Goal: Information Seeking & Learning: Learn about a topic

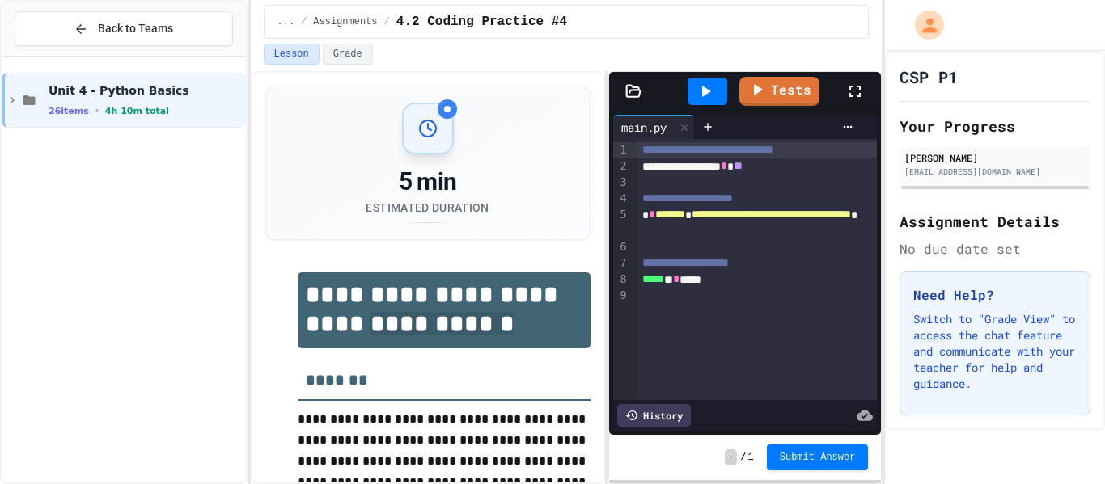
click at [370, 336] on span "**********" at bounding box center [442, 323] width 144 height 23
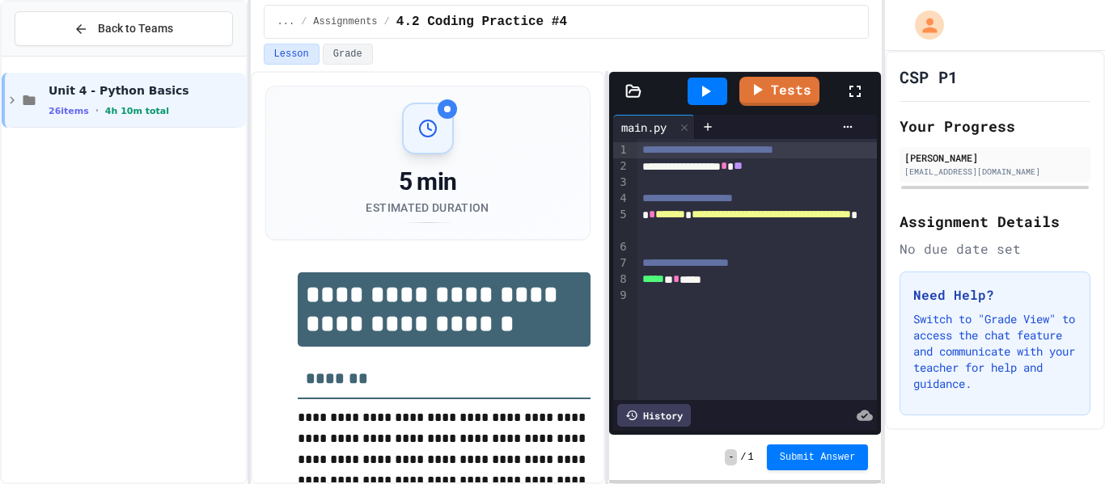
click at [307, 336] on h1 "**********" at bounding box center [444, 309] width 293 height 74
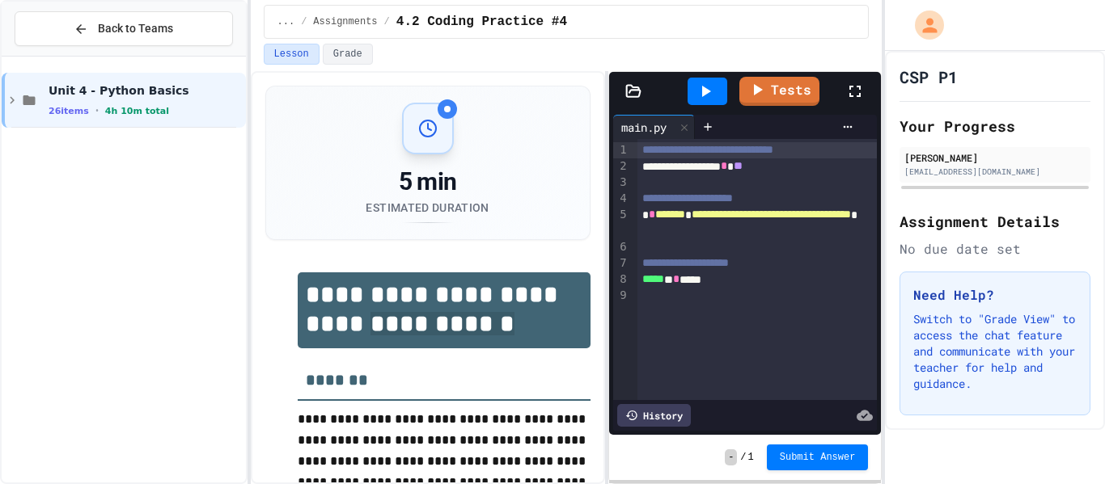
click at [302, 333] on h1 "**********" at bounding box center [444, 310] width 293 height 76
click at [302, 335] on h1 "**********" at bounding box center [444, 310] width 293 height 76
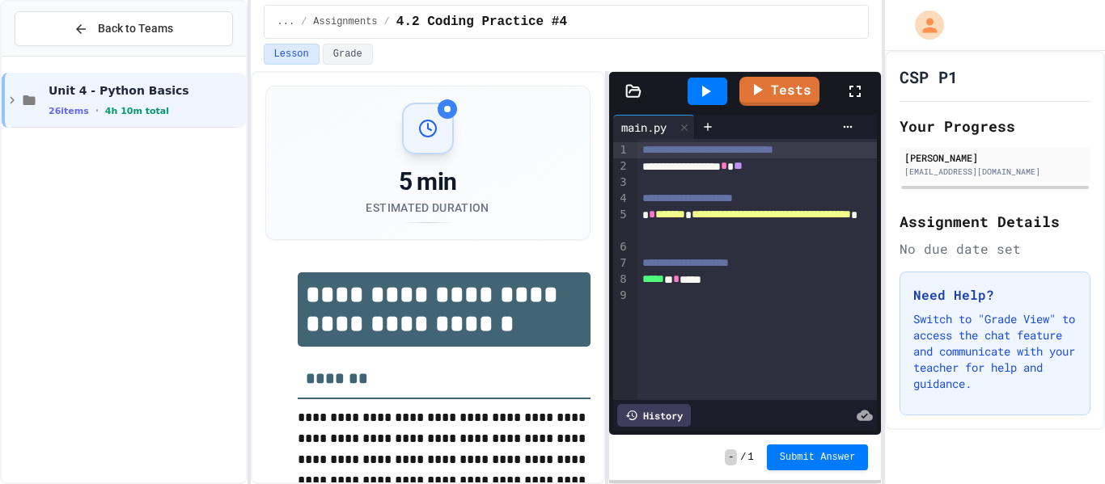
click at [302, 335] on h1 "**********" at bounding box center [444, 309] width 293 height 74
click at [302, 332] on h1 "**********" at bounding box center [444, 309] width 293 height 74
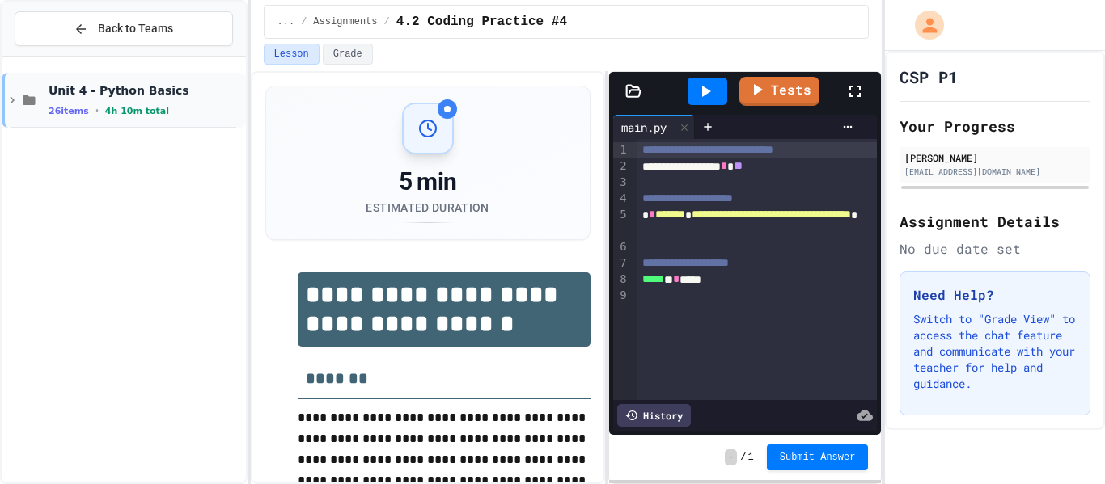
click at [105, 102] on div "Unit 4 - Python Basics 26 items • 4h 10m total" at bounding box center [146, 100] width 194 height 34
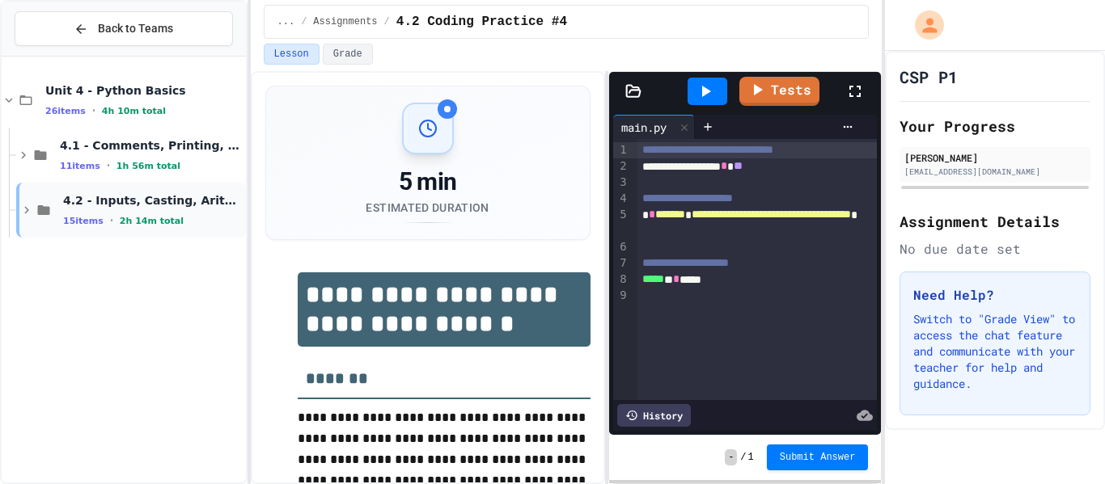
click at [88, 208] on div "4.2 - Inputs, Casting, Arithmetic, and Errors 15 items • 2h 14m total" at bounding box center [153, 210] width 180 height 34
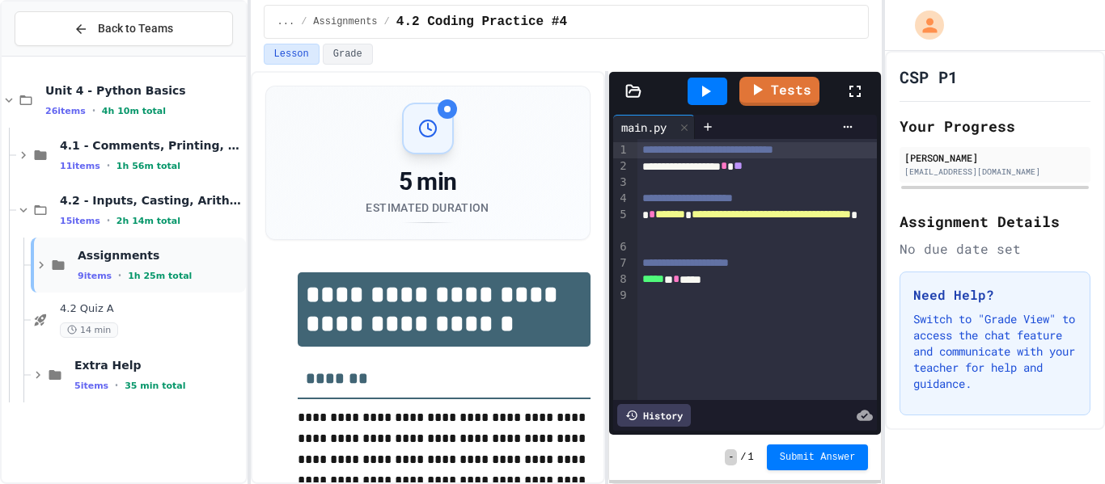
click at [107, 260] on span "Assignments" at bounding box center [160, 255] width 165 height 15
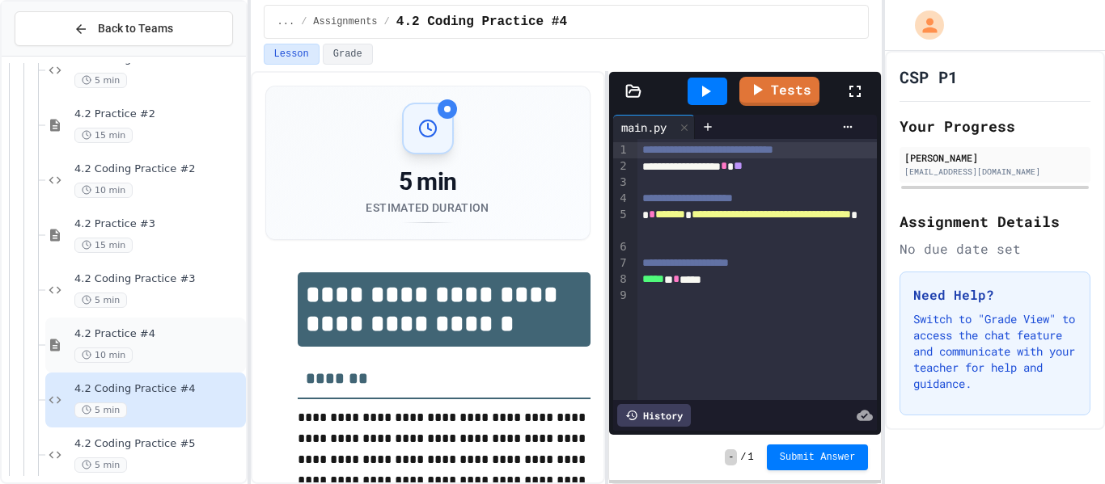
scroll to position [294, 0]
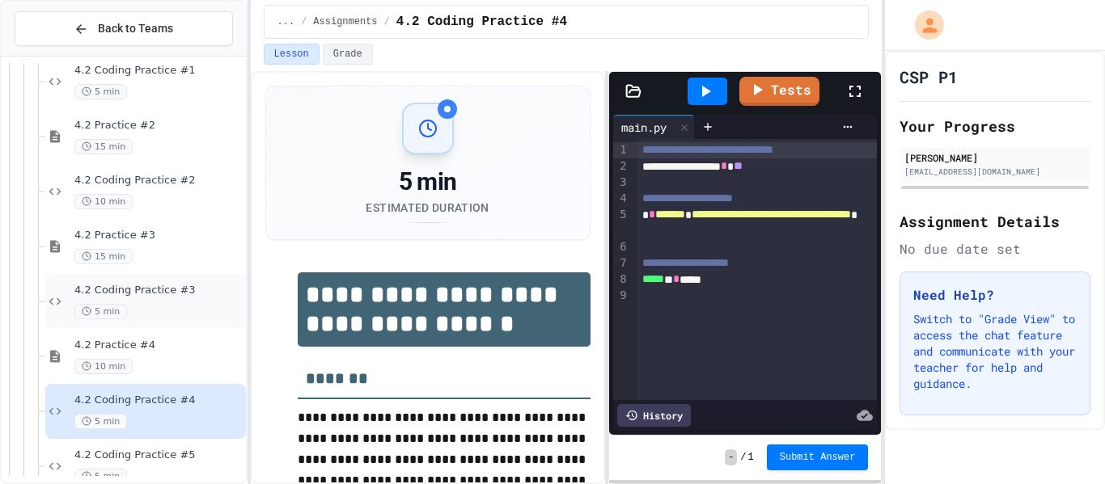
click at [154, 301] on div "4.2 Coding Practice #3 5 min" at bounding box center [158, 302] width 168 height 36
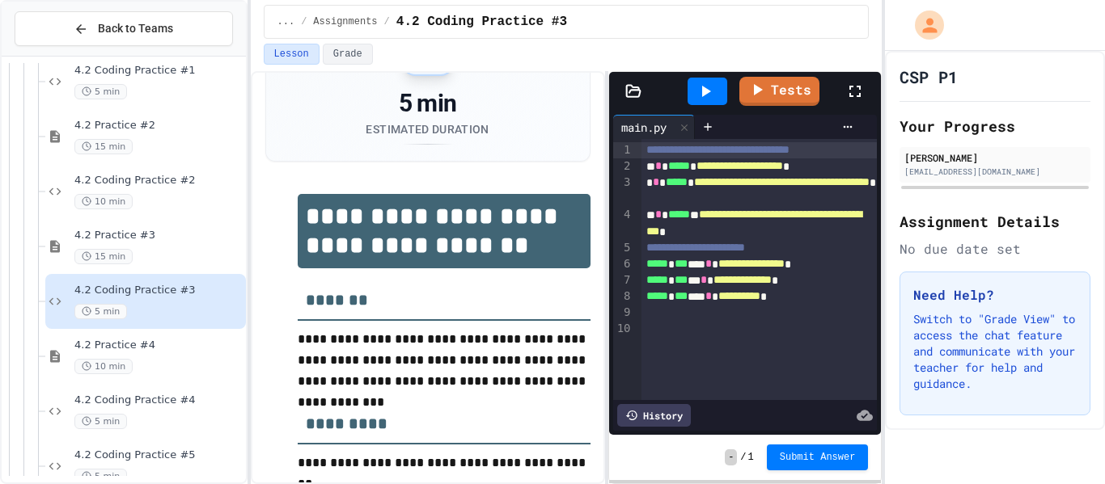
scroll to position [95, 0]
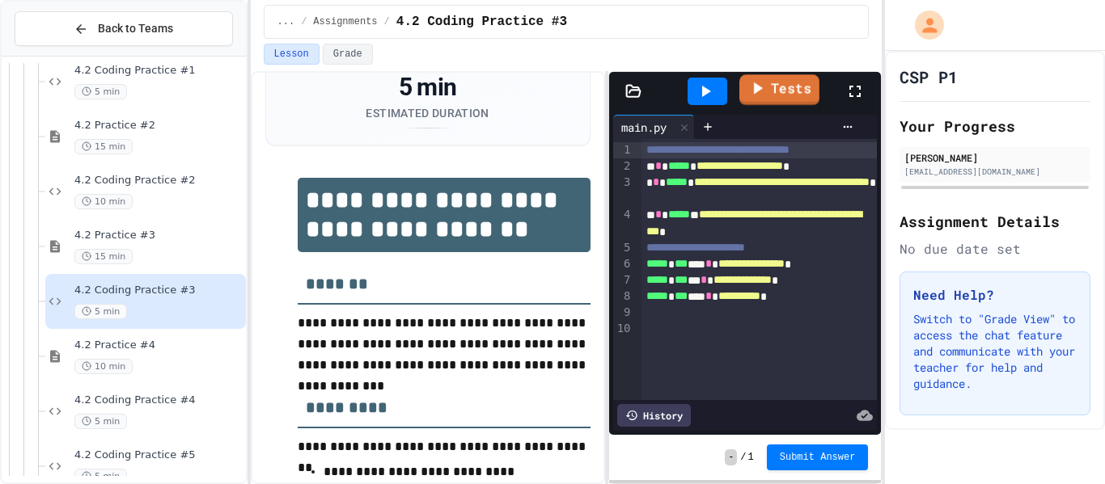
click at [752, 85] on icon at bounding box center [756, 88] width 19 height 20
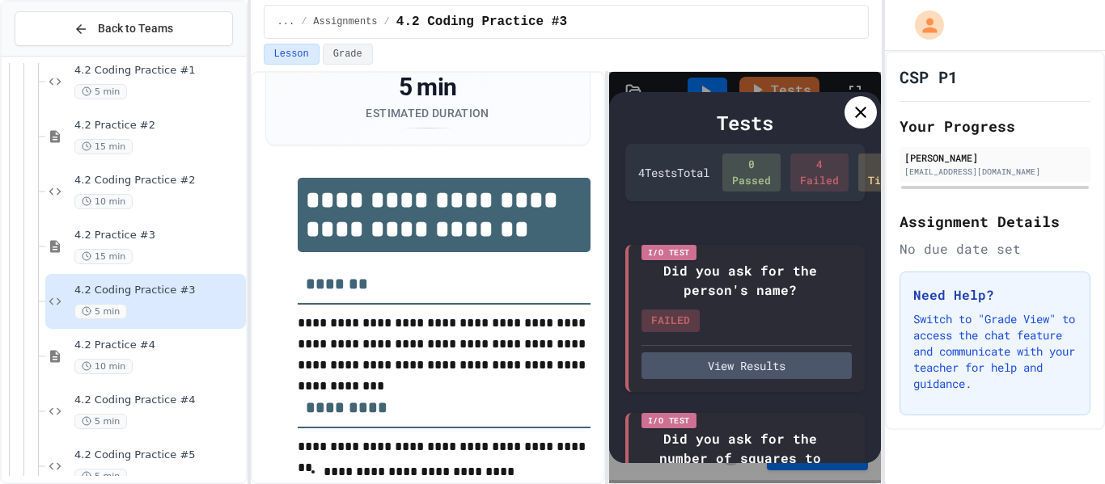
scroll to position [496, 0]
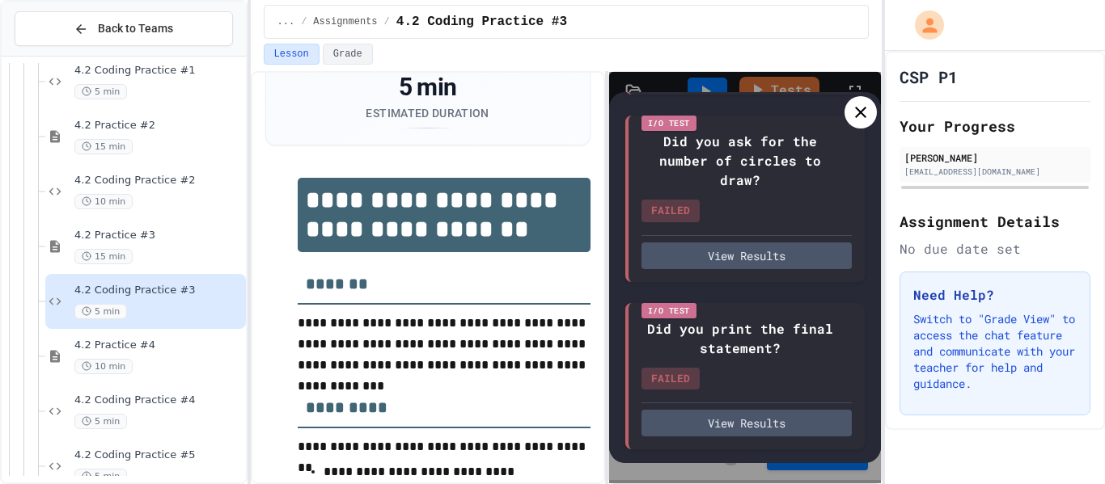
click at [865, 104] on icon at bounding box center [860, 112] width 19 height 19
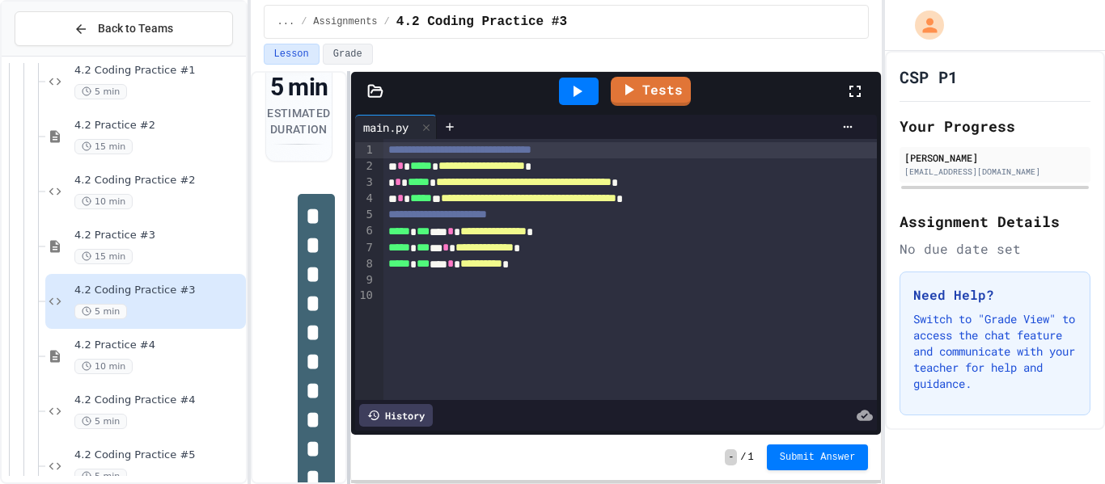
click at [347, 272] on div at bounding box center [348, 277] width 3 height 413
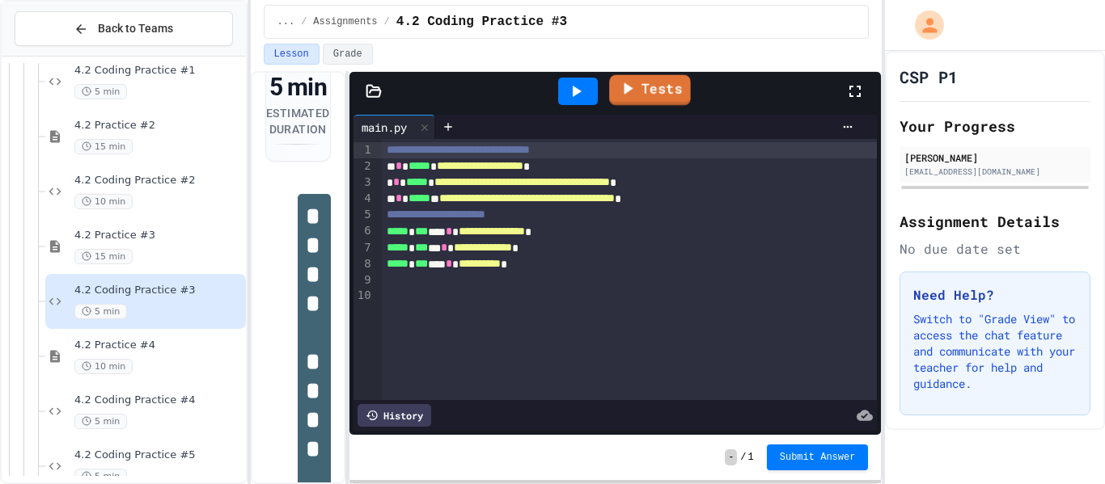
click at [640, 95] on link "Tests" at bounding box center [650, 90] width 82 height 31
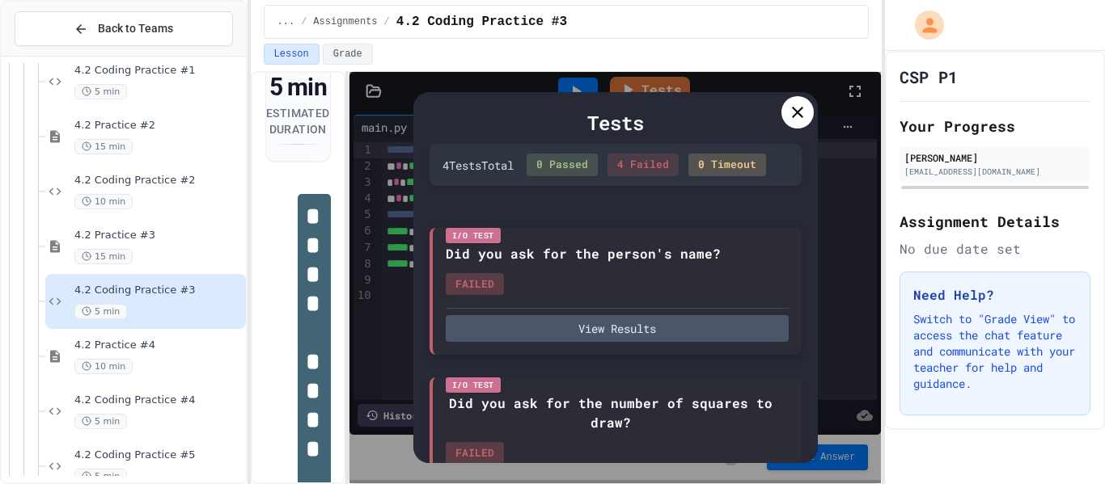
scroll to position [391, 0]
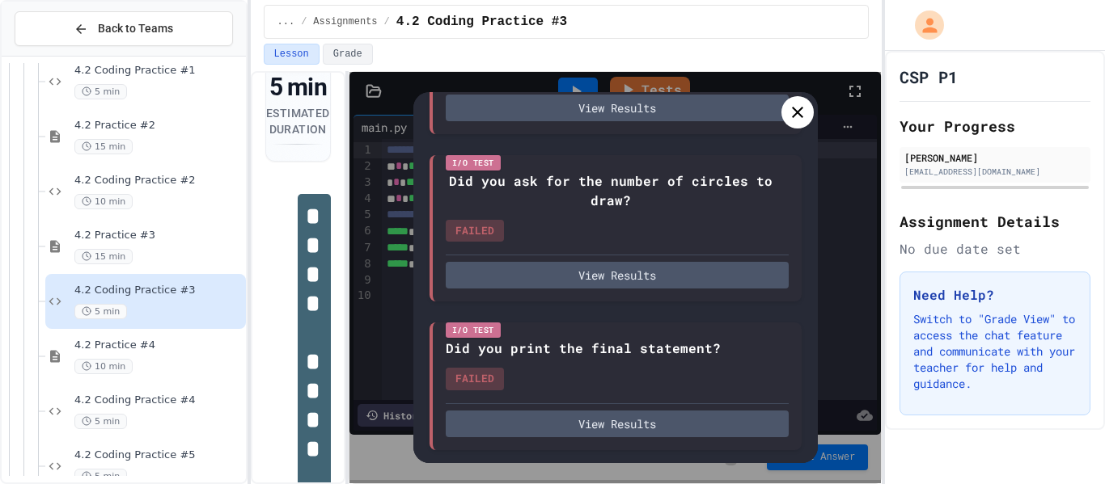
click at [789, 116] on icon at bounding box center [797, 112] width 19 height 19
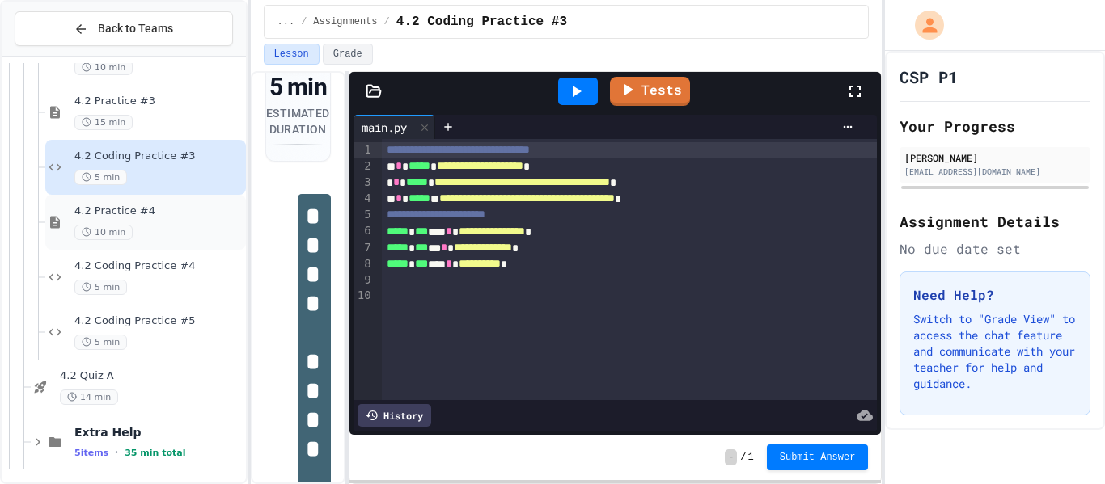
scroll to position [431, 0]
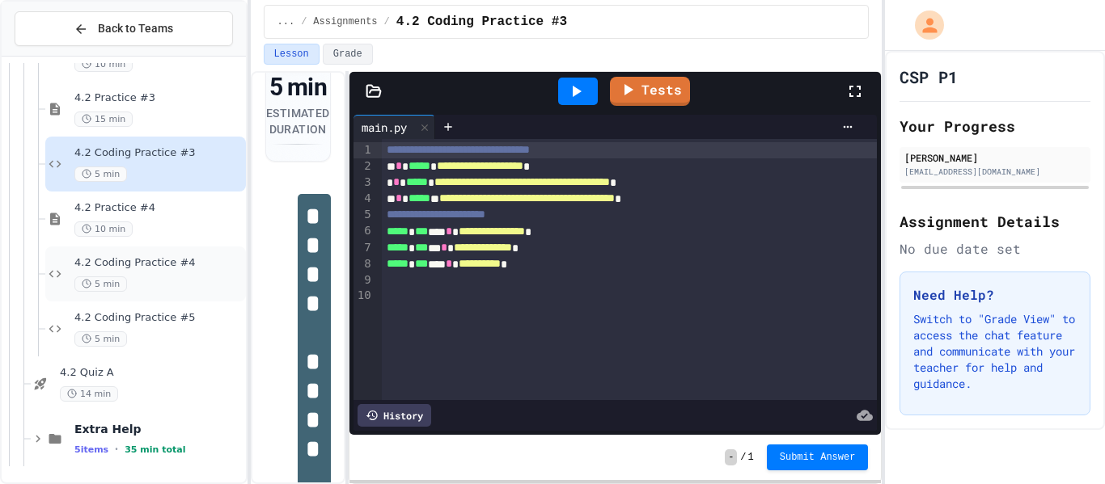
click at [171, 254] on div "4.2 Coding Practice #4 5 min" at bounding box center [145, 274] width 201 height 55
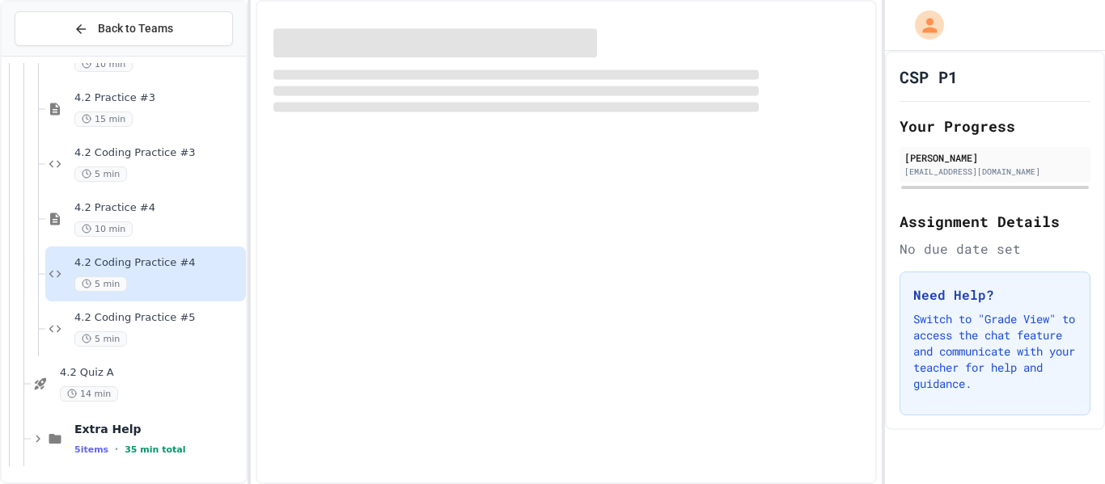
scroll to position [412, 0]
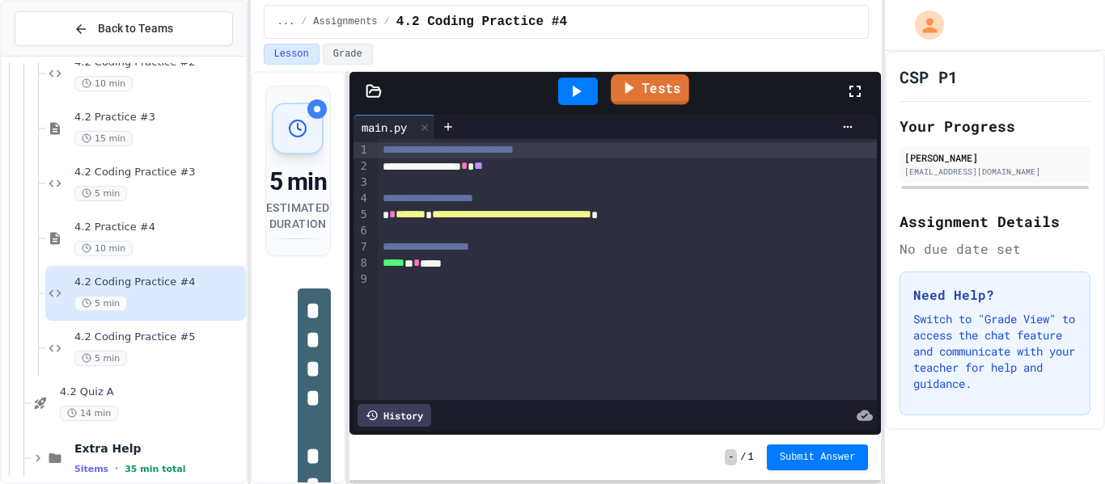
click at [682, 95] on link "Tests" at bounding box center [649, 89] width 78 height 31
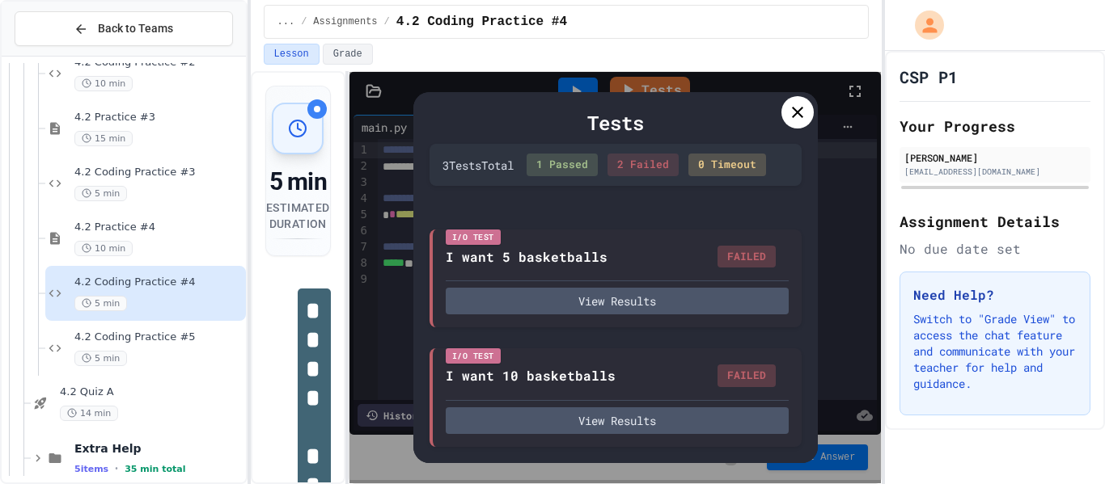
click at [797, 125] on div at bounding box center [797, 112] width 32 height 32
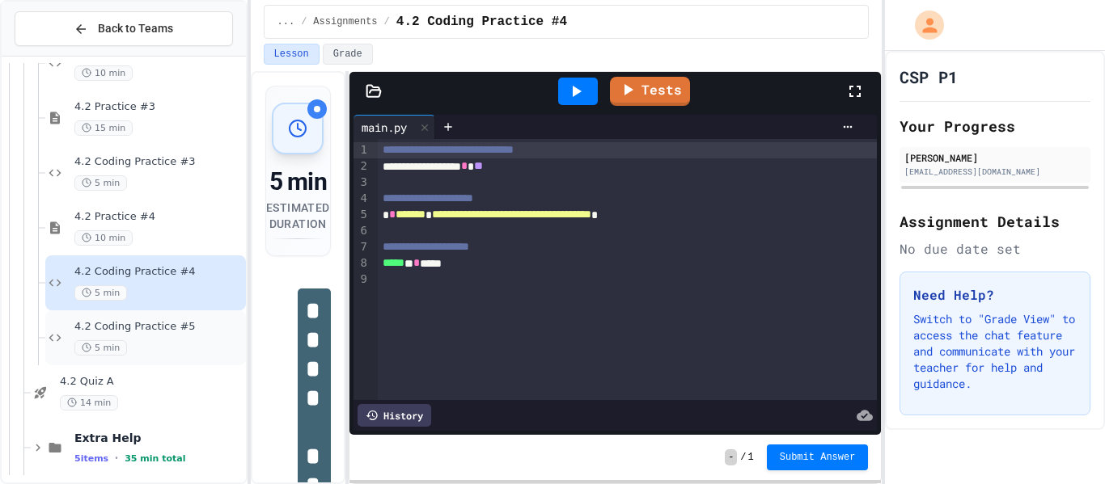
click at [188, 324] on span "4.2 Coding Practice #5" at bounding box center [158, 327] width 168 height 14
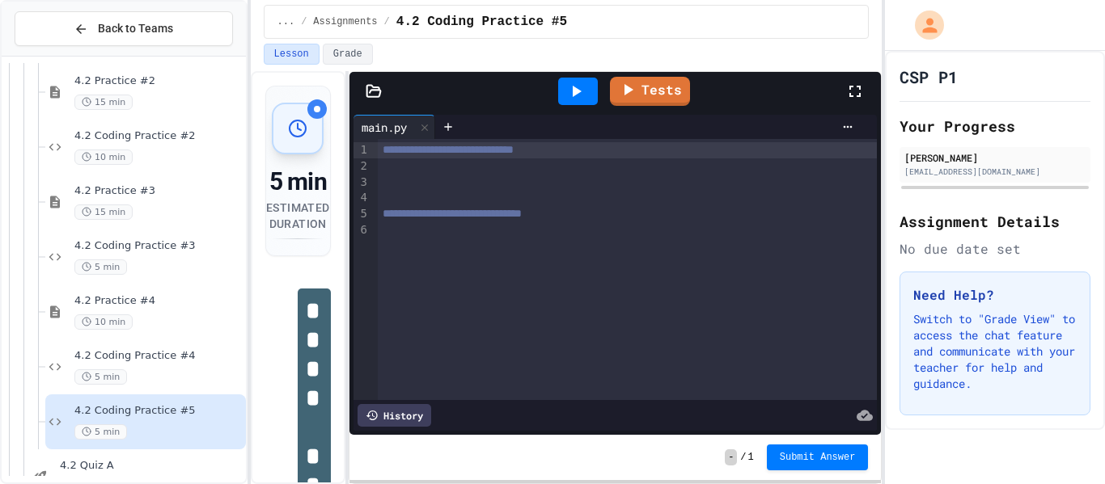
scroll to position [431, 0]
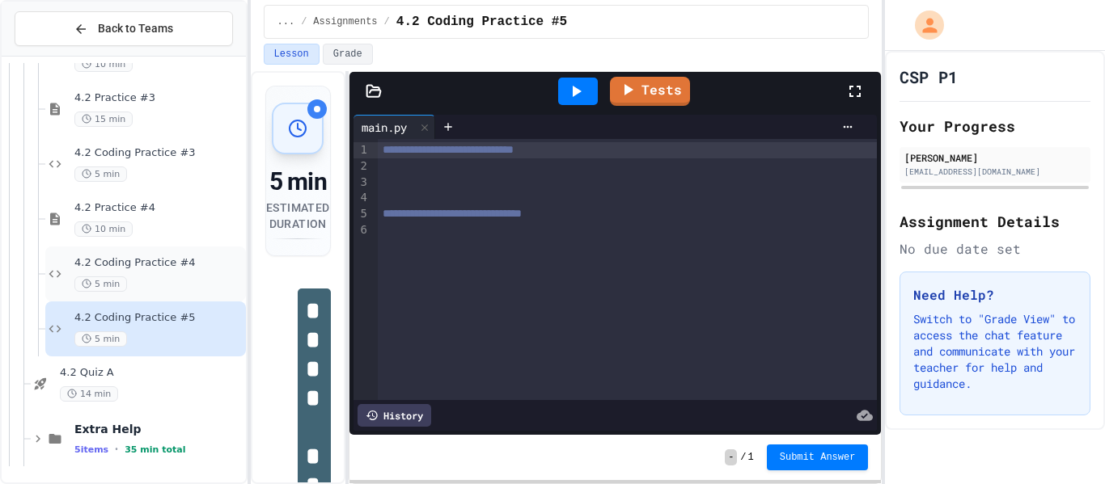
click at [159, 290] on div "5 min" at bounding box center [158, 284] width 168 height 15
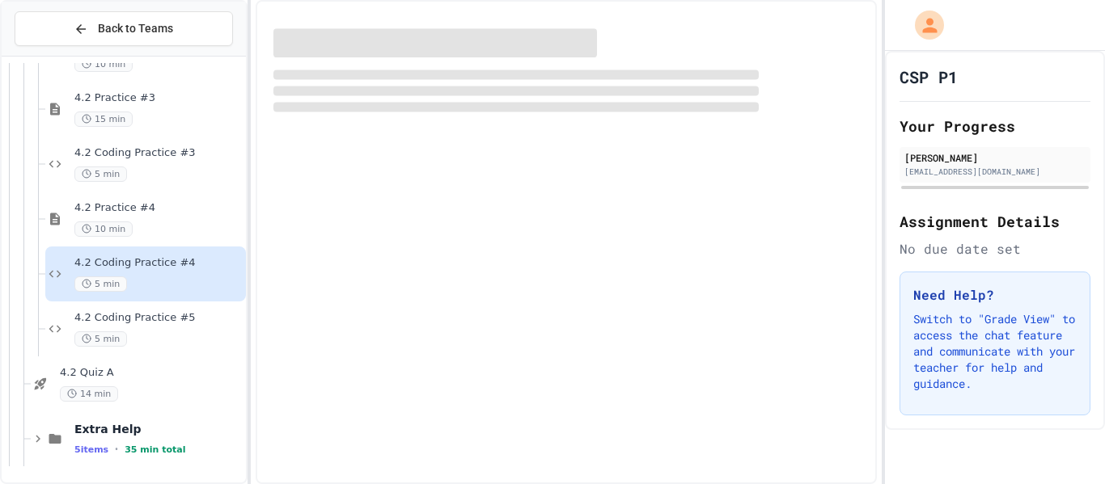
scroll to position [412, 0]
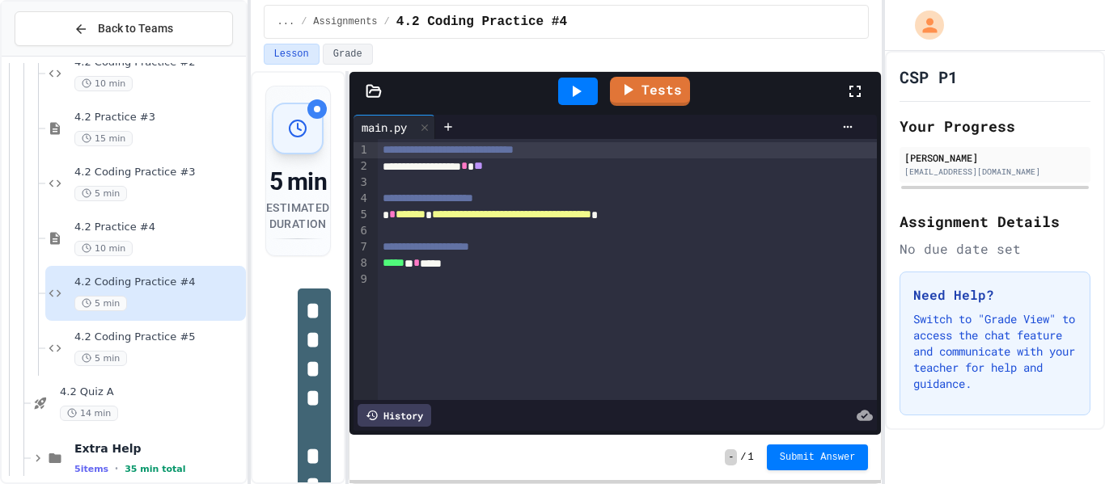
click at [509, 237] on div at bounding box center [628, 231] width 500 height 16
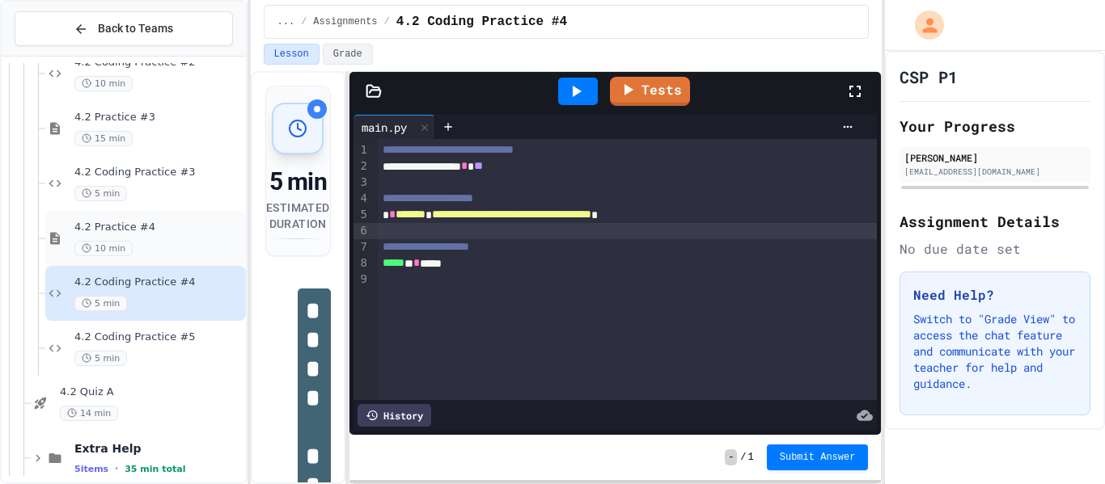
click at [183, 249] on div "10 min" at bounding box center [158, 248] width 168 height 15
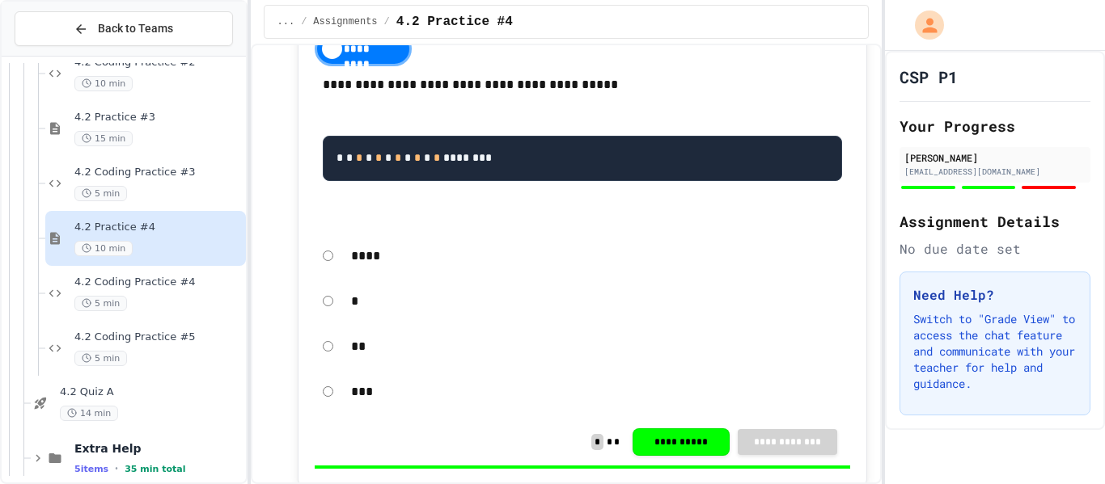
scroll to position [350, 0]
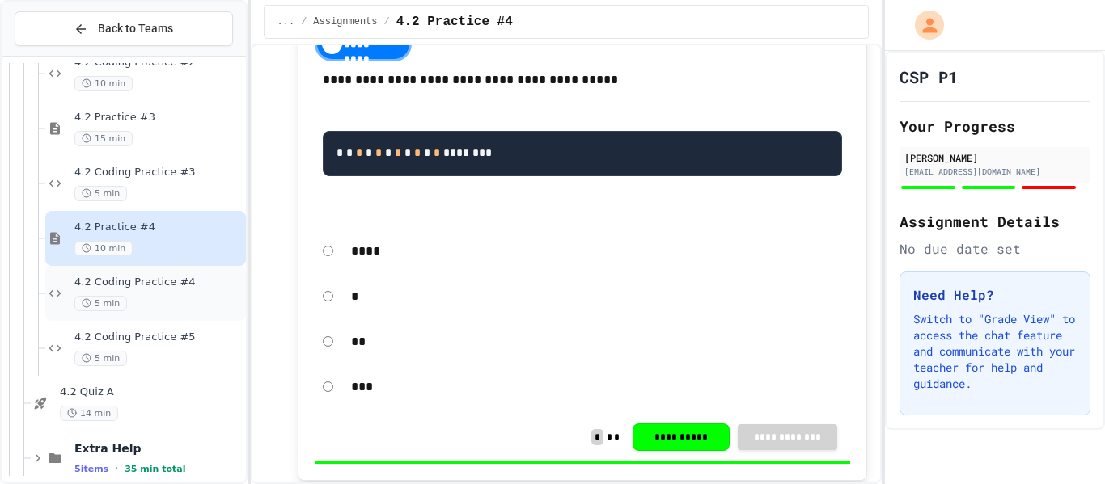
click at [199, 277] on span "4.2 Coding Practice #4" at bounding box center [158, 283] width 168 height 14
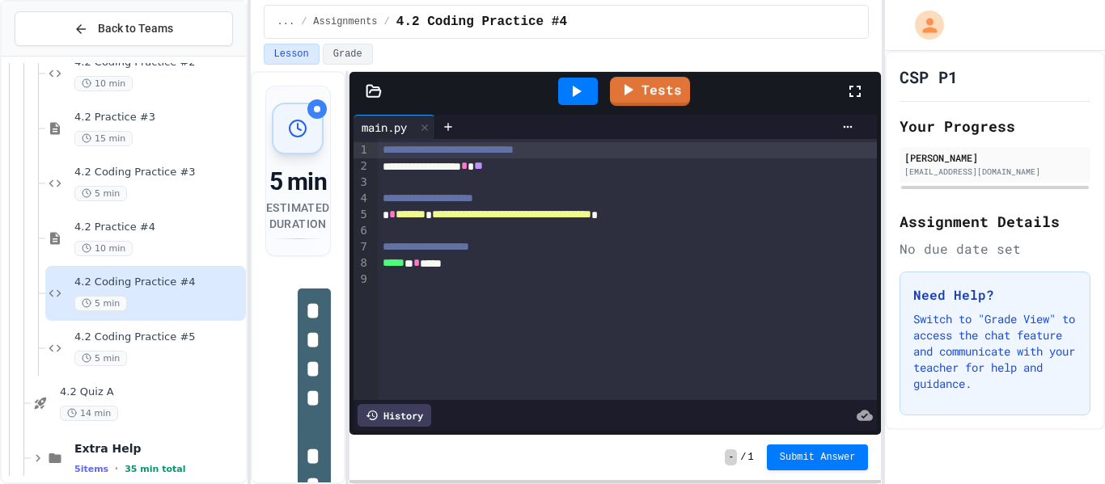
click at [714, 218] on div "**********" at bounding box center [628, 215] width 500 height 16
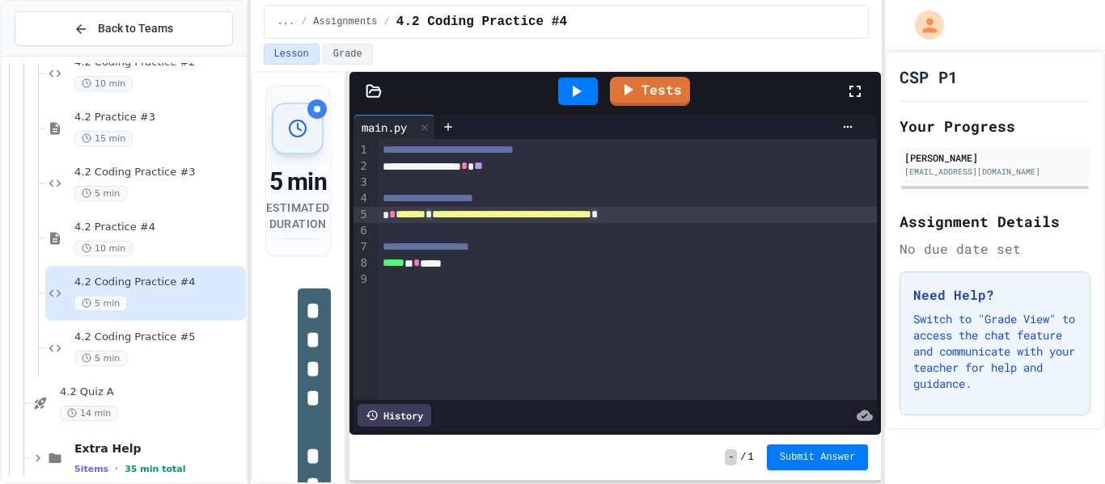
click at [585, 90] on icon at bounding box center [575, 91] width 19 height 19
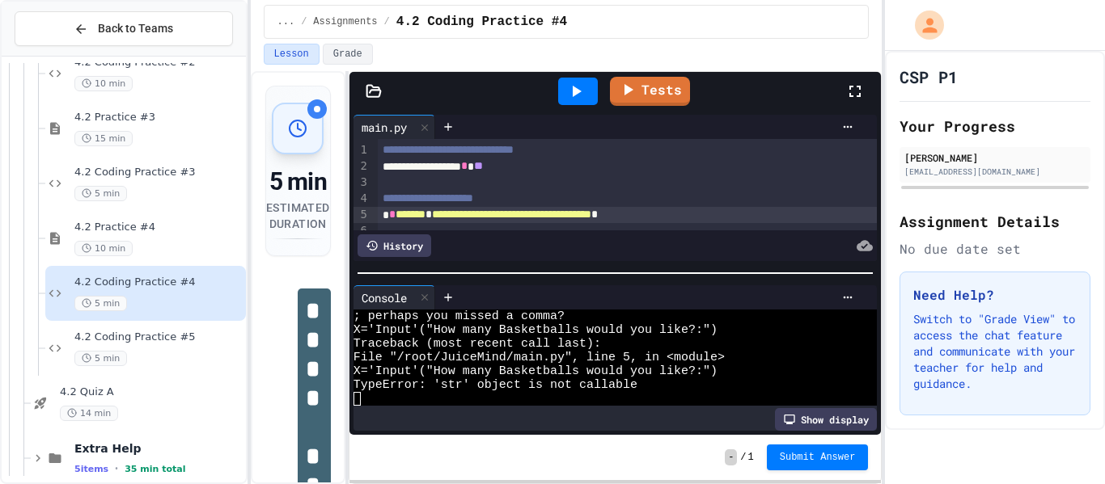
scroll to position [14, 0]
click at [400, 218] on span "*******" at bounding box center [410, 214] width 30 height 11
click at [734, 213] on div "**********" at bounding box center [628, 215] width 500 height 16
click at [592, 91] on div at bounding box center [578, 91] width 40 height 27
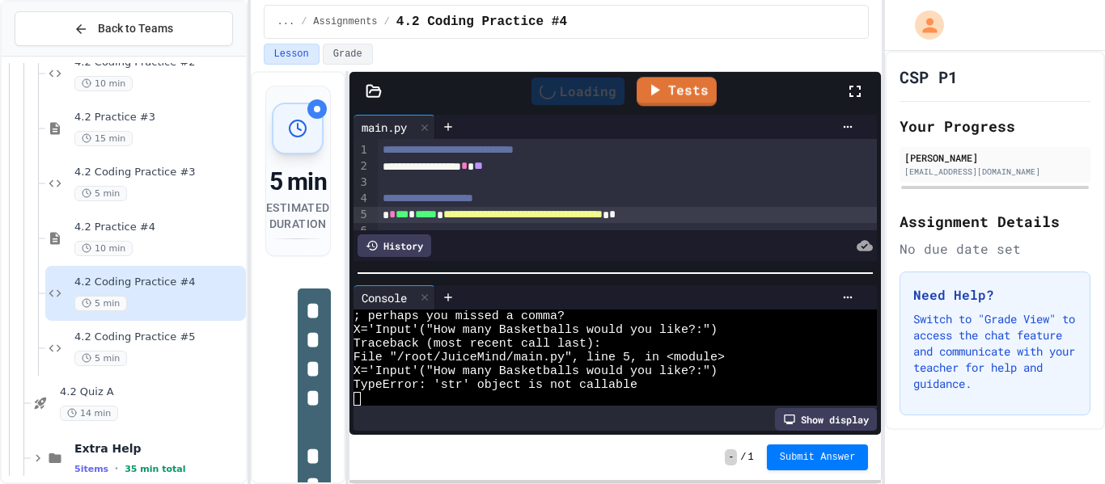
scroll to position [0, 0]
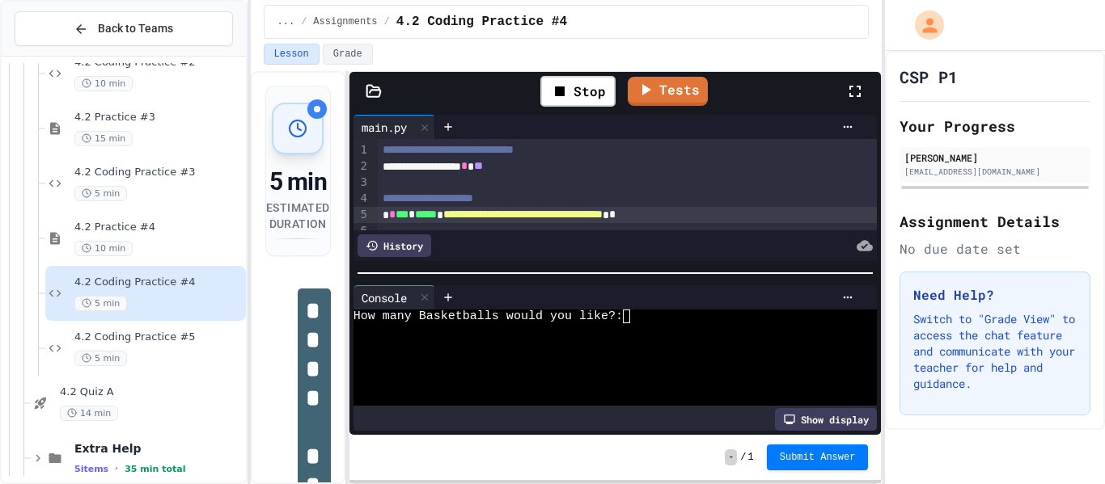
click at [636, 320] on div "How many Basketballs would you like?:" at bounding box center [607, 317] width 509 height 14
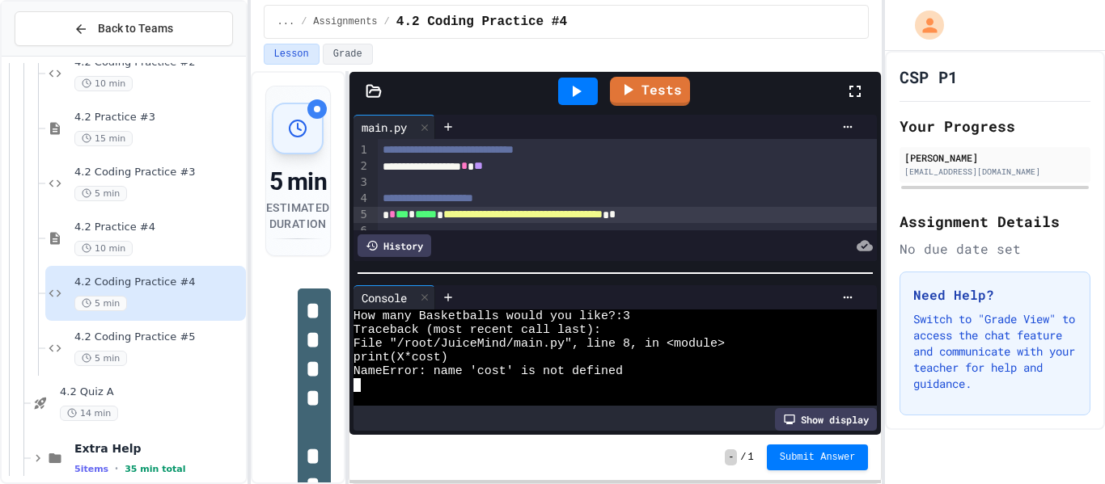
scroll to position [60, 0]
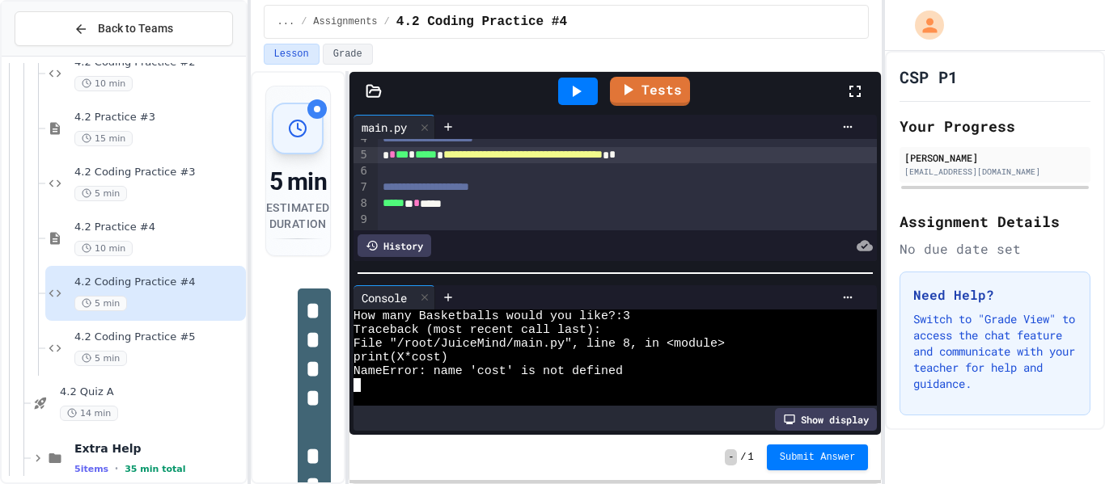
click at [420, 206] on span "*" at bounding box center [416, 202] width 6 height 11
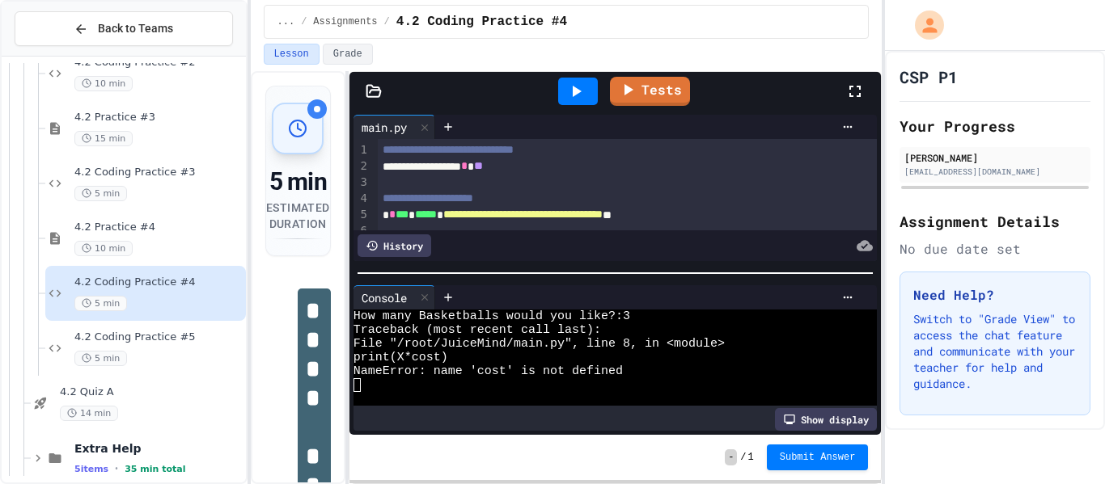
scroll to position [40, 0]
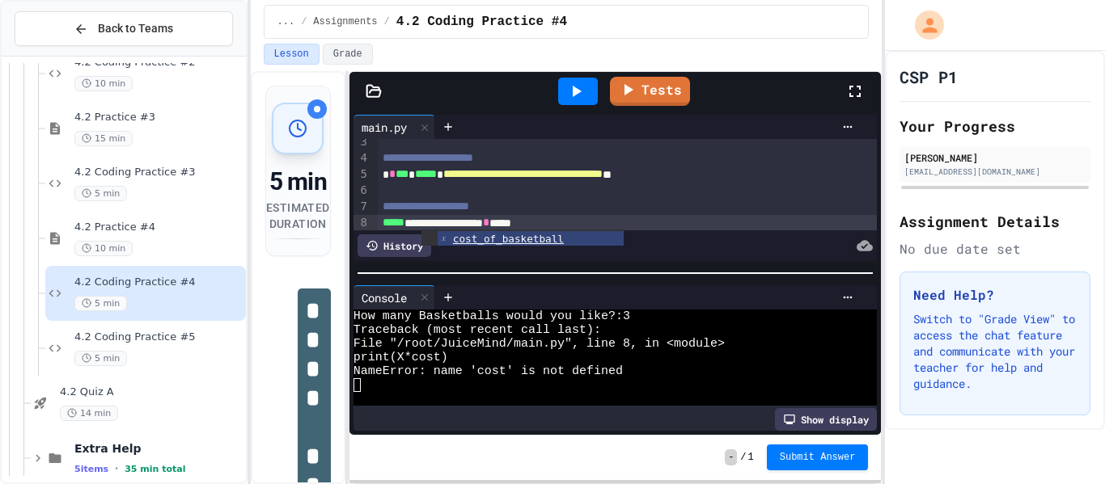
click at [596, 101] on div at bounding box center [578, 91] width 40 height 27
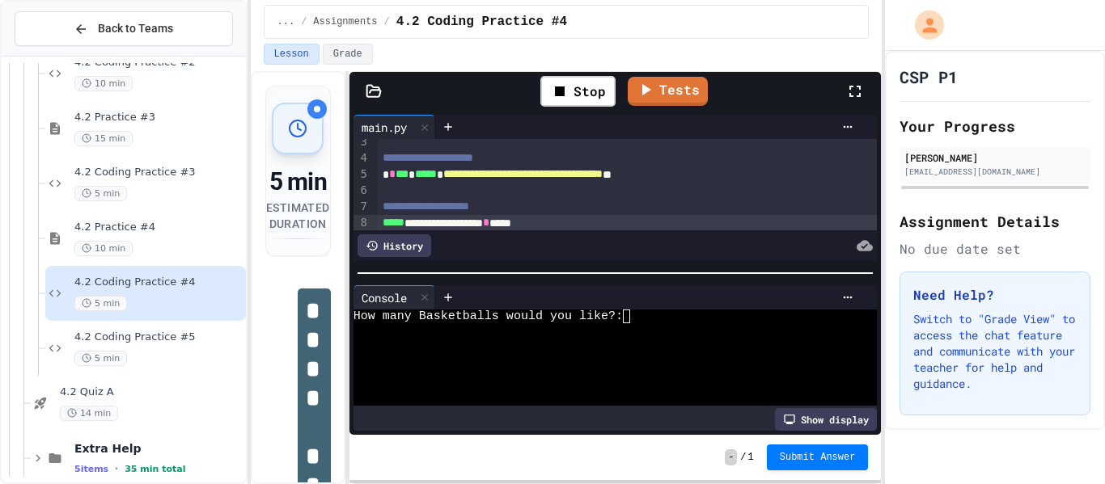
click at [699, 313] on div "How many Basketballs would you like?:" at bounding box center [607, 317] width 509 height 14
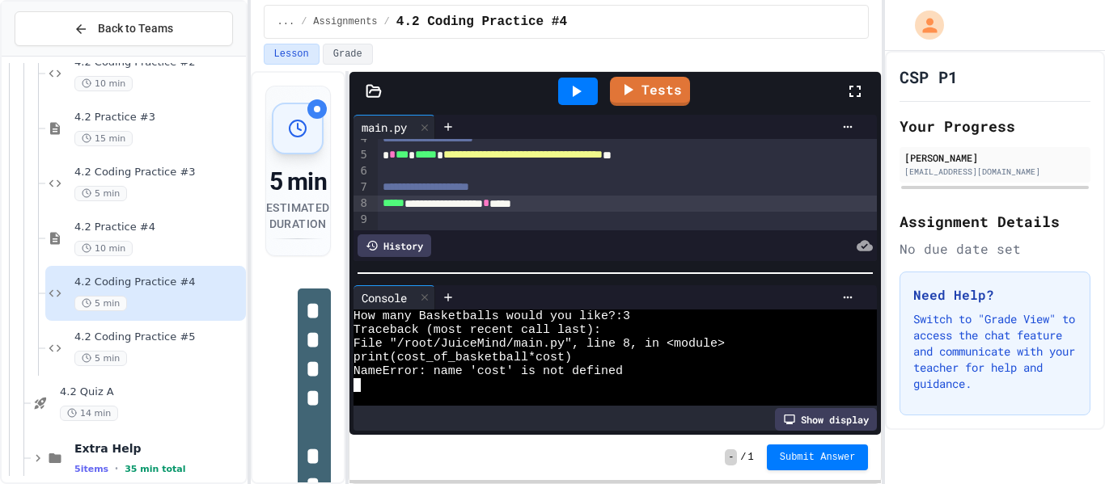
scroll to position [59, 0]
click at [546, 205] on div "**********" at bounding box center [628, 204] width 500 height 16
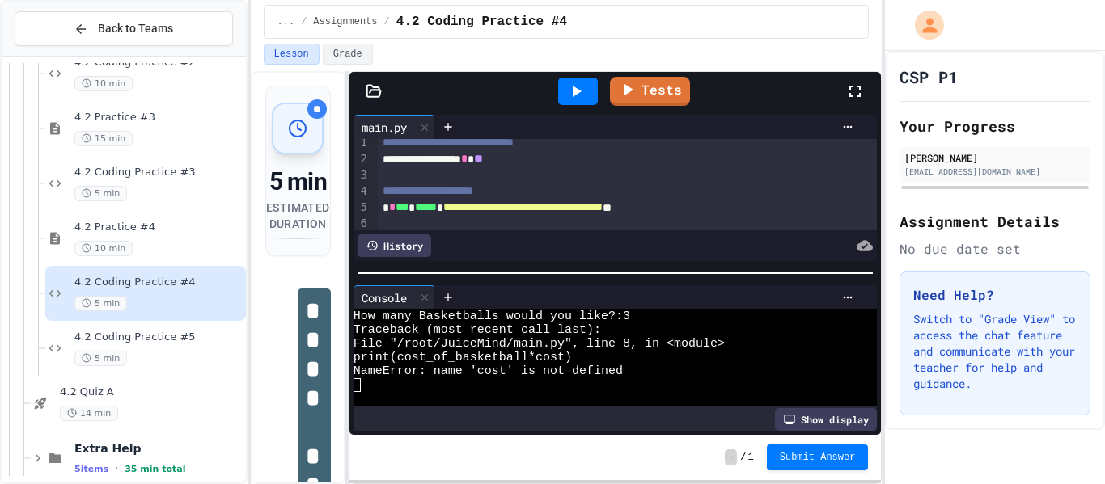
scroll to position [0, 0]
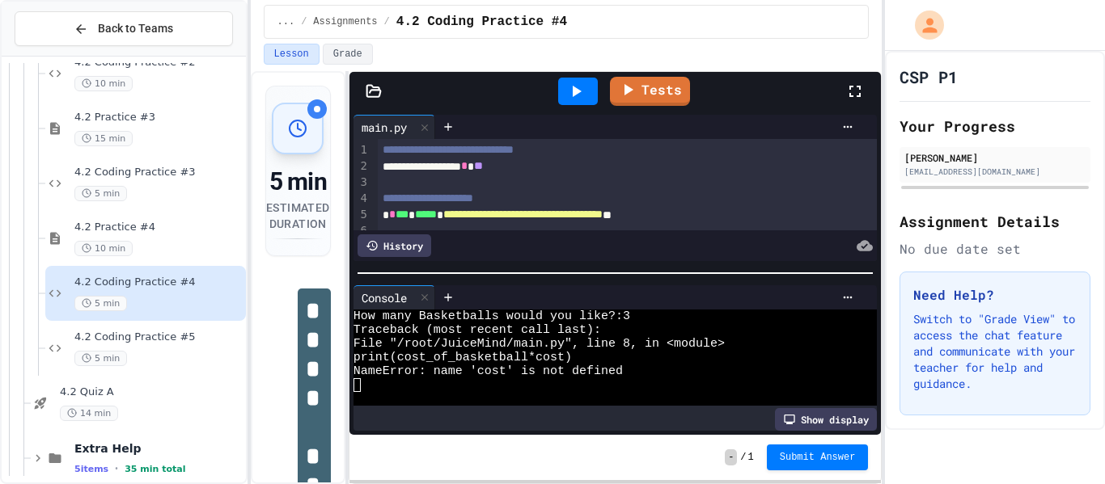
click at [390, 218] on span "*" at bounding box center [392, 214] width 6 height 11
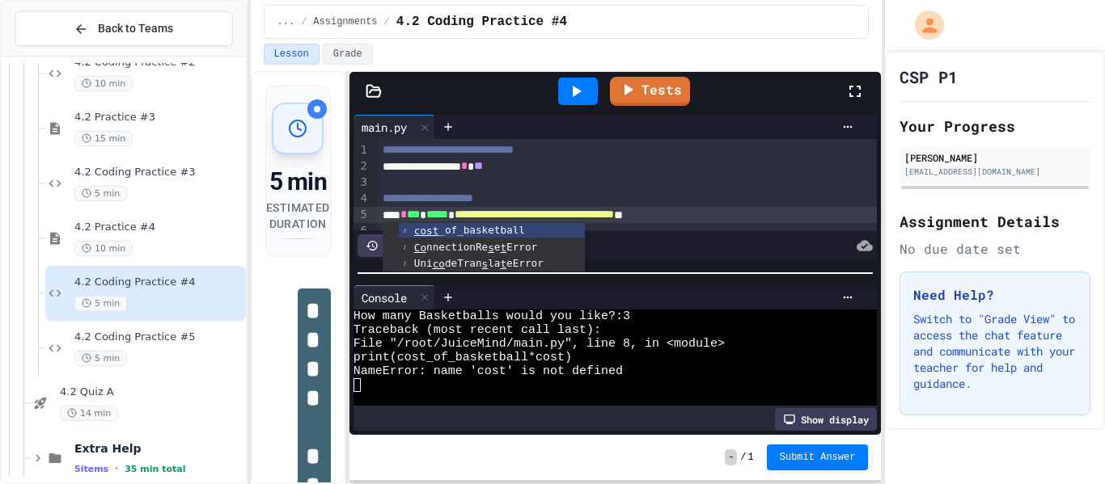
click at [570, 83] on icon at bounding box center [575, 91] width 19 height 19
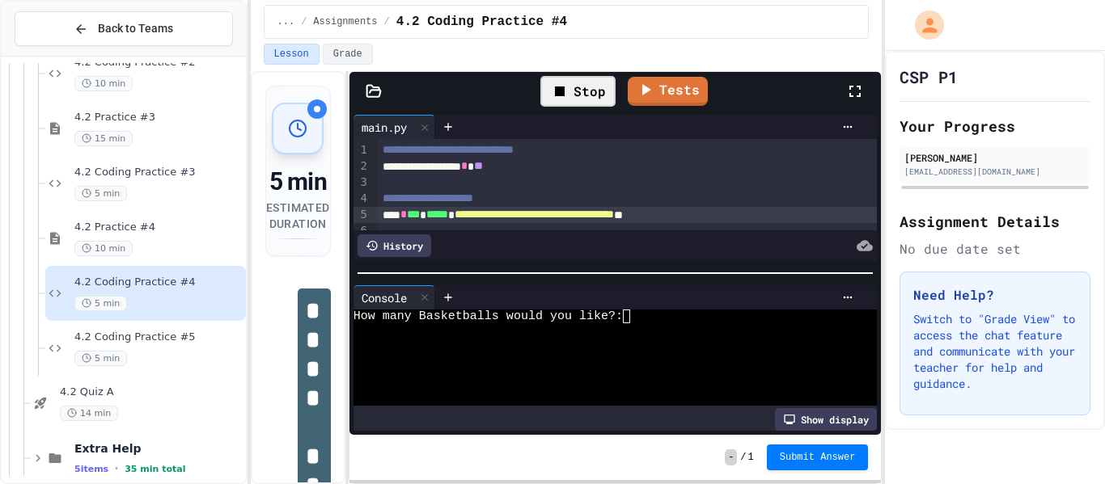
click at [674, 341] on div at bounding box center [607, 344] width 509 height 14
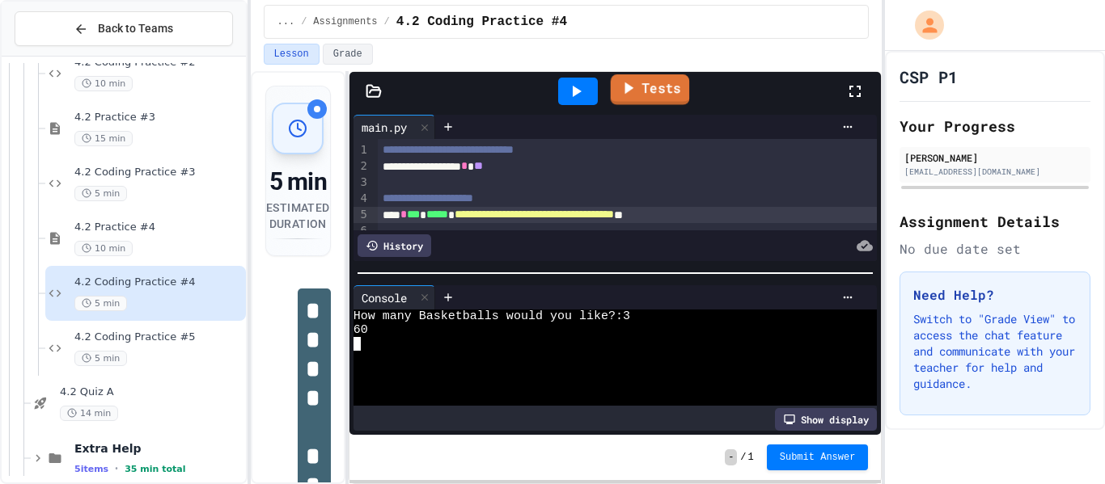
click at [657, 90] on link "Tests" at bounding box center [649, 89] width 79 height 31
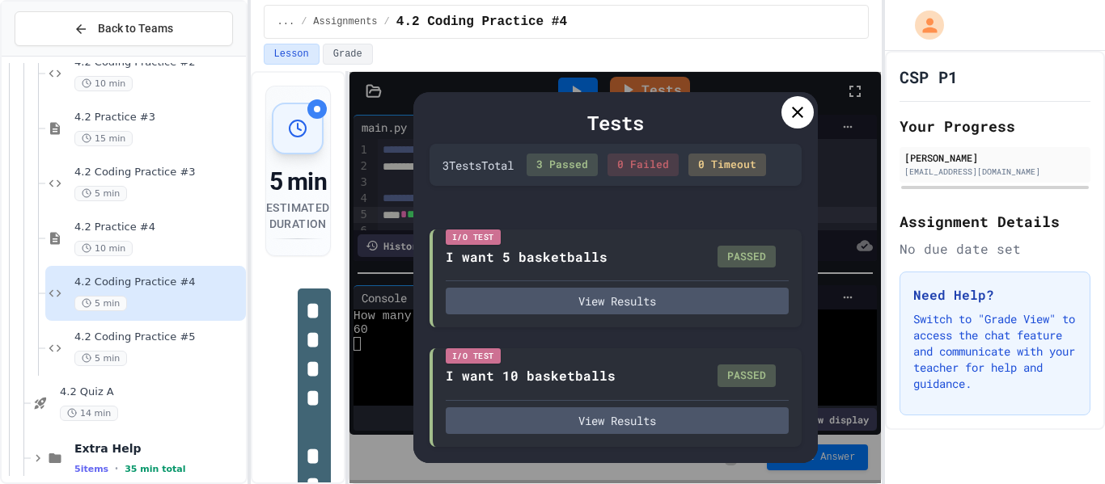
click at [796, 116] on icon at bounding box center [797, 112] width 19 height 19
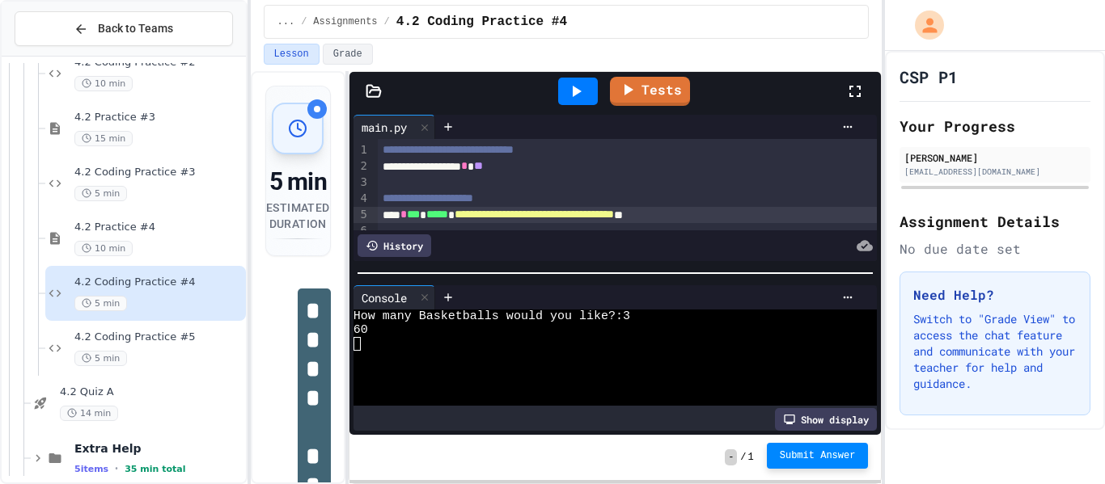
click at [812, 447] on button "Submit Answer" at bounding box center [818, 456] width 102 height 26
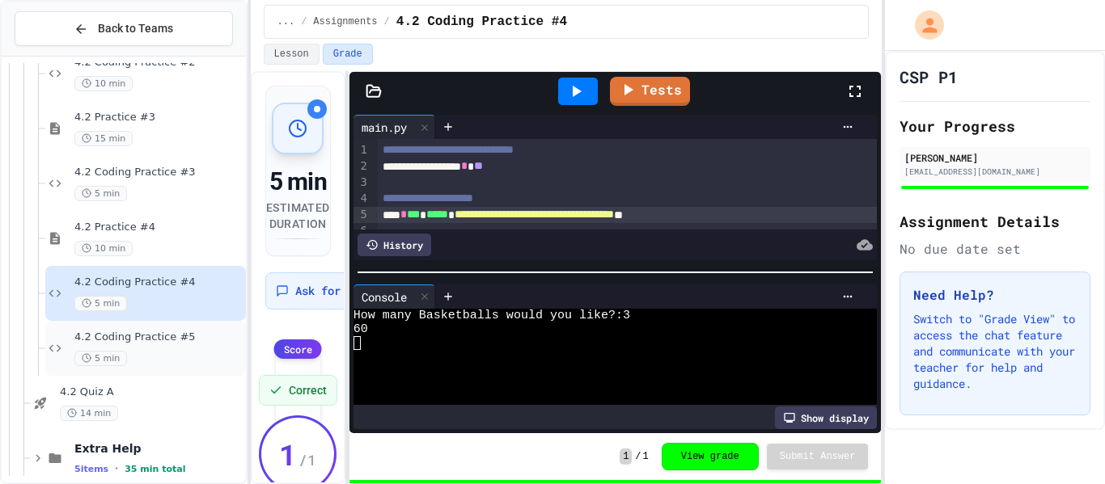
click at [188, 338] on span "4.2 Coding Practice #5" at bounding box center [158, 338] width 168 height 14
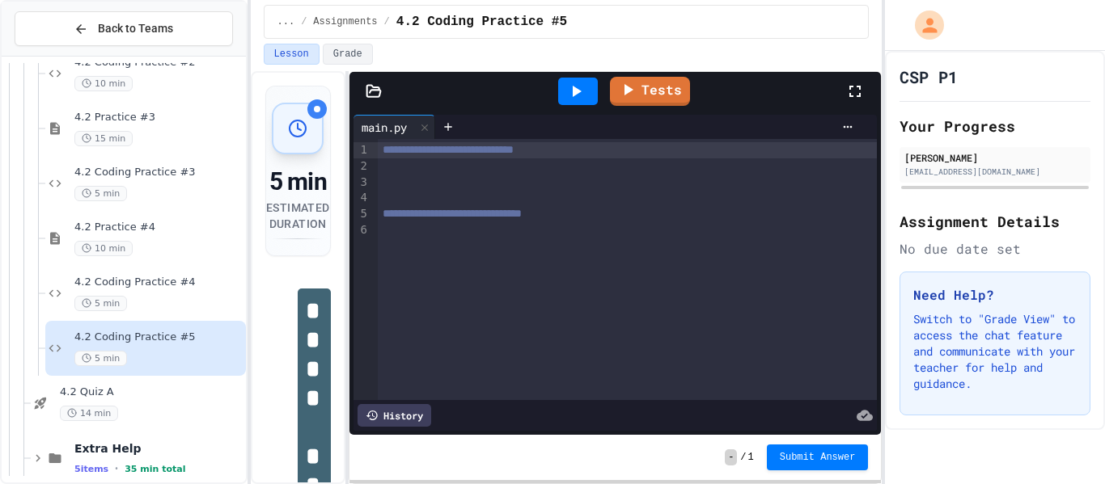
click at [423, 167] on div at bounding box center [627, 166] width 499 height 16
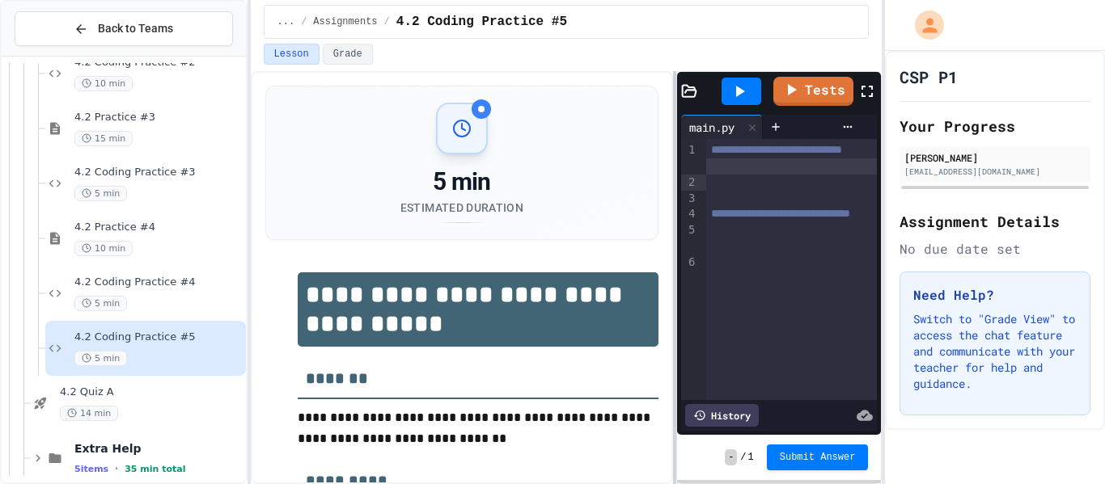
click at [680, 249] on div "**********" at bounding box center [567, 277] width 632 height 413
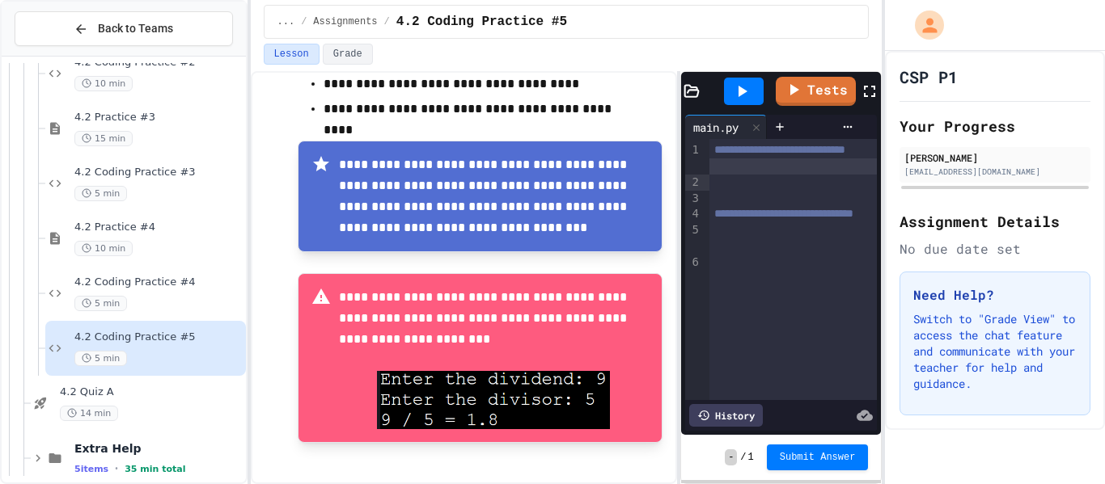
scroll to position [497, 0]
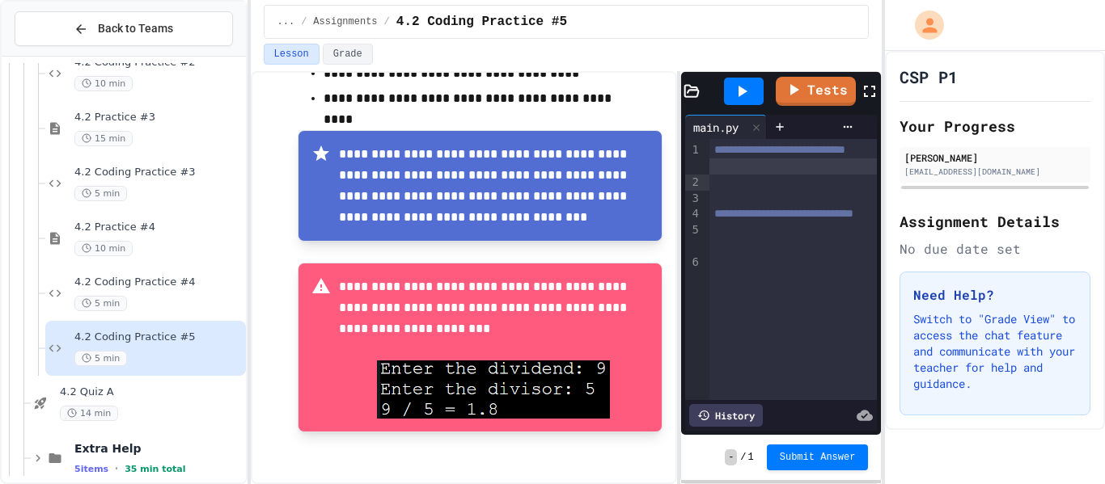
click at [749, 175] on div at bounding box center [792, 166] width 167 height 16
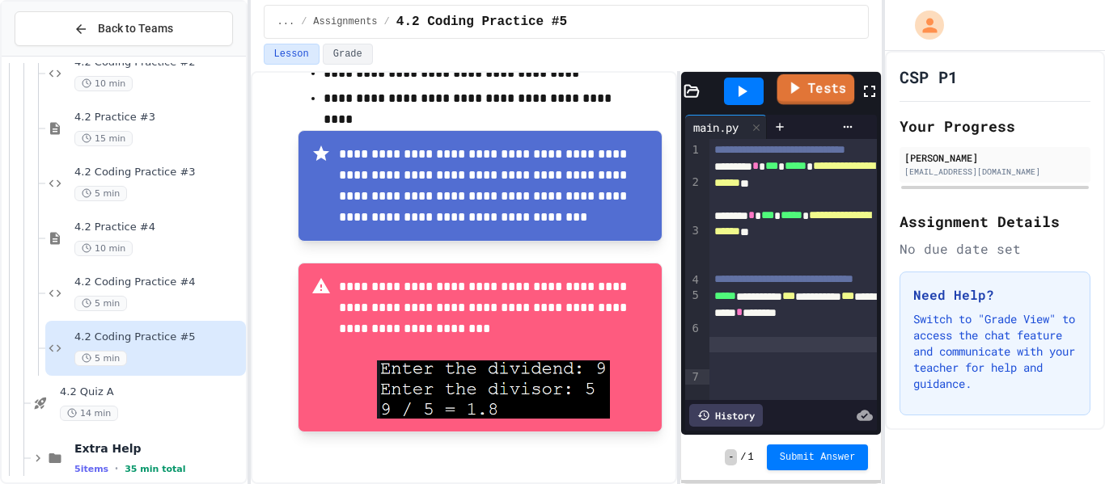
click at [798, 91] on icon at bounding box center [793, 88] width 19 height 20
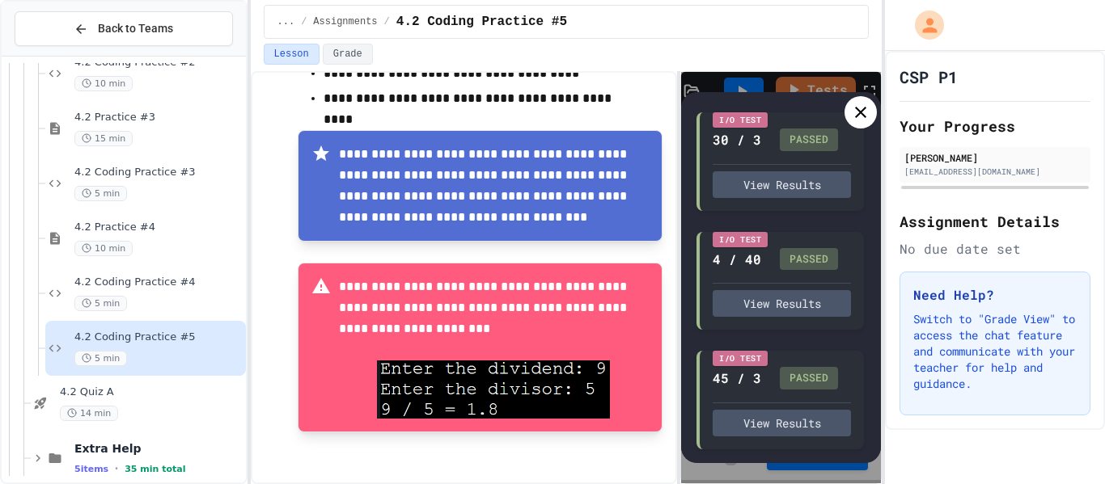
scroll to position [145, 0]
click at [856, 124] on div at bounding box center [860, 112] width 32 height 32
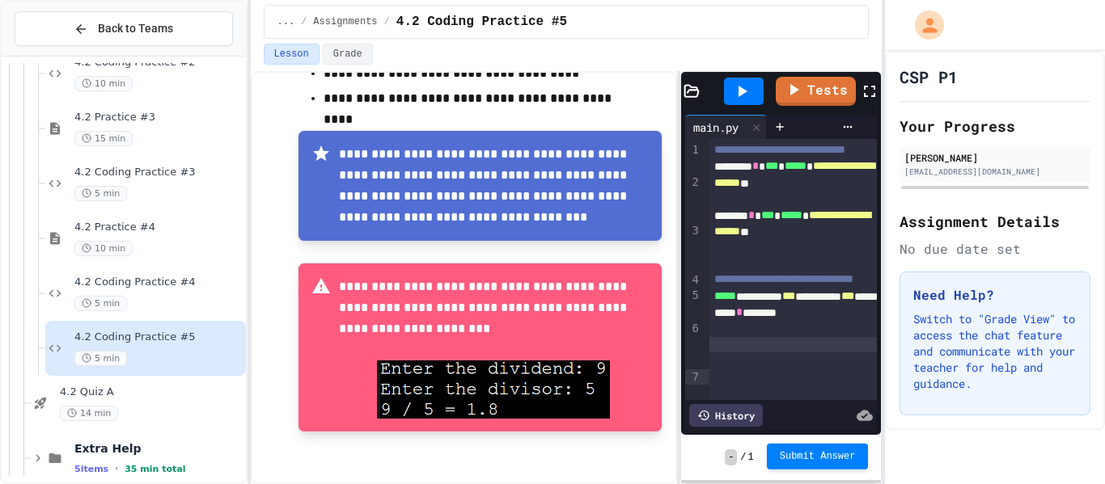
click at [785, 453] on span "Submit Answer" at bounding box center [817, 456] width 76 height 13
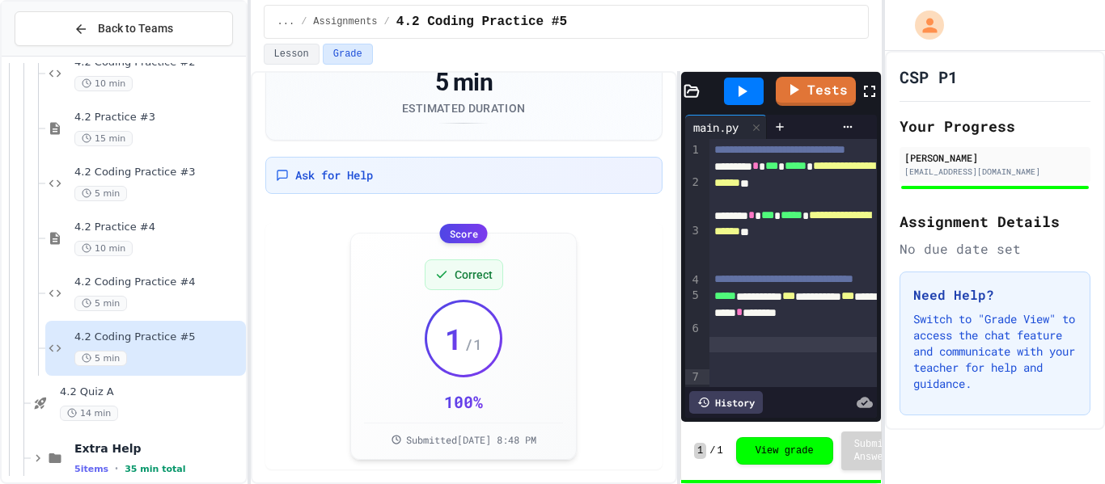
scroll to position [99, 0]
click at [193, 298] on div "5 min" at bounding box center [158, 303] width 168 height 15
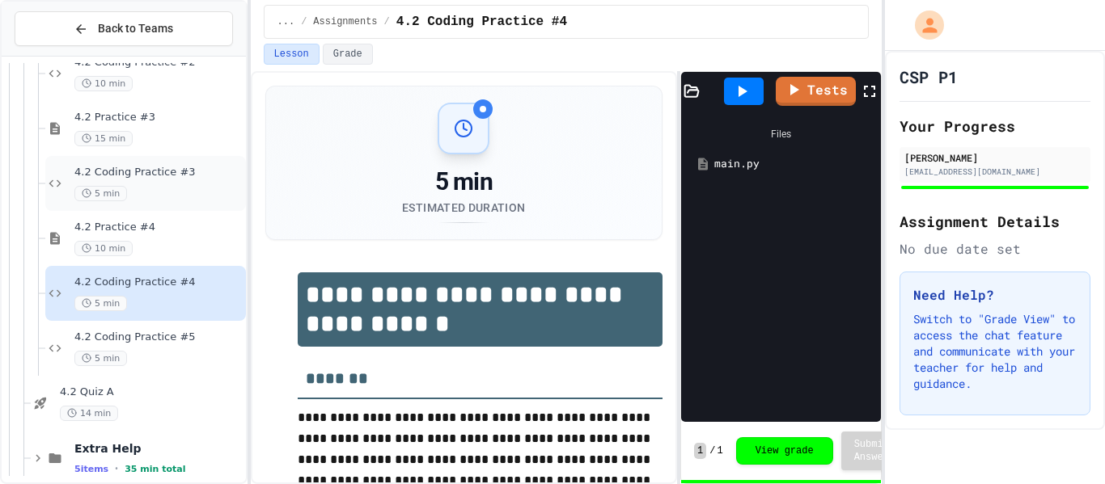
click at [148, 196] on div "5 min" at bounding box center [158, 193] width 168 height 15
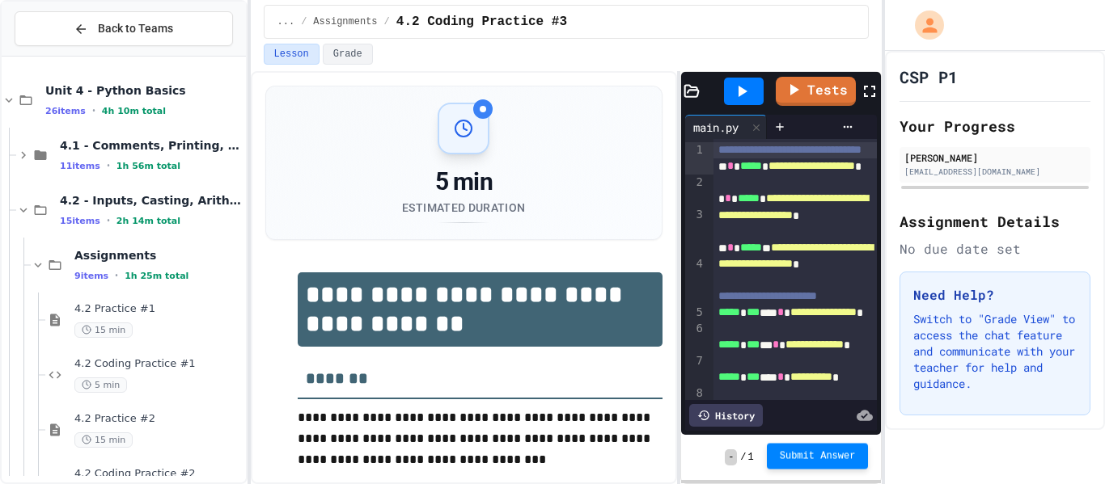
click at [850, 448] on button "Submit Answer" at bounding box center [818, 456] width 102 height 26
